Goal: Task Accomplishment & Management: Manage account settings

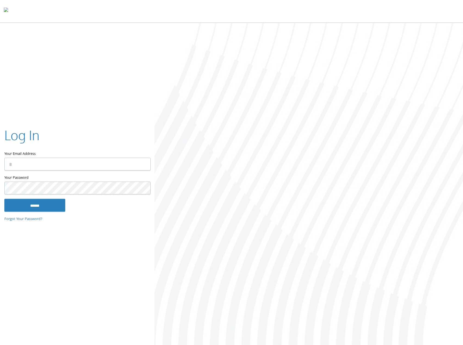
type input "**********"
click at [39, 208] on input "******" at bounding box center [34, 205] width 61 height 13
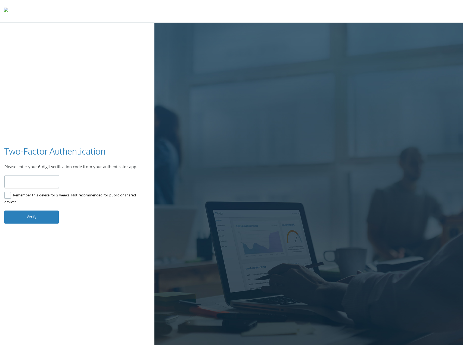
click at [46, 182] on input "number" at bounding box center [31, 181] width 55 height 13
type input "******"
